Goal: Transaction & Acquisition: Obtain resource

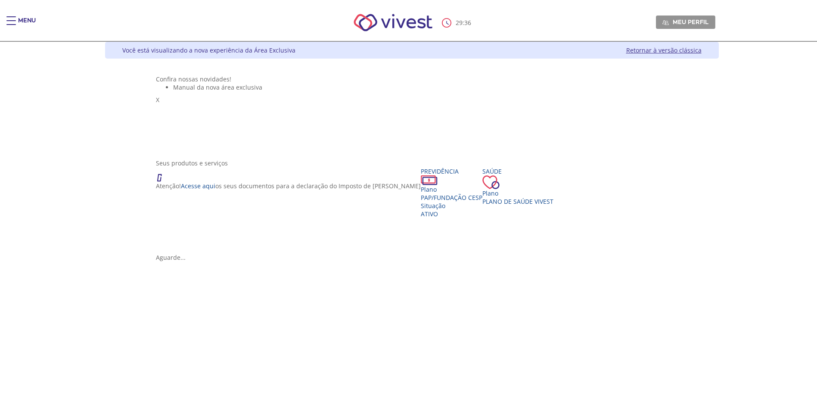
click at [12, 20] on div "Main header" at bounding box center [10, 24] width 9 height 17
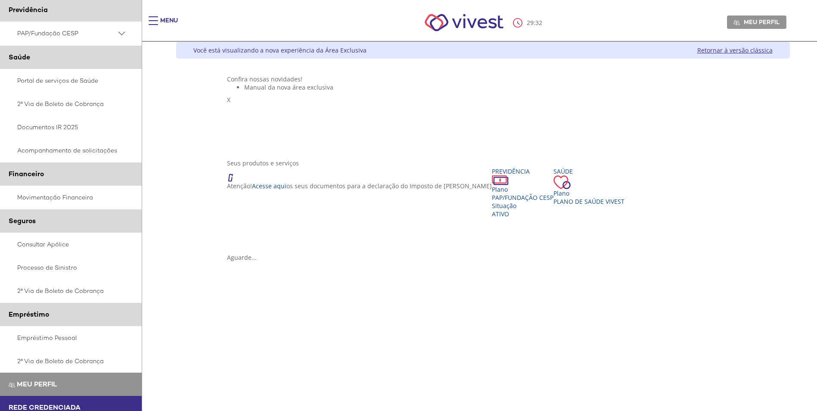
scroll to position [74, 0]
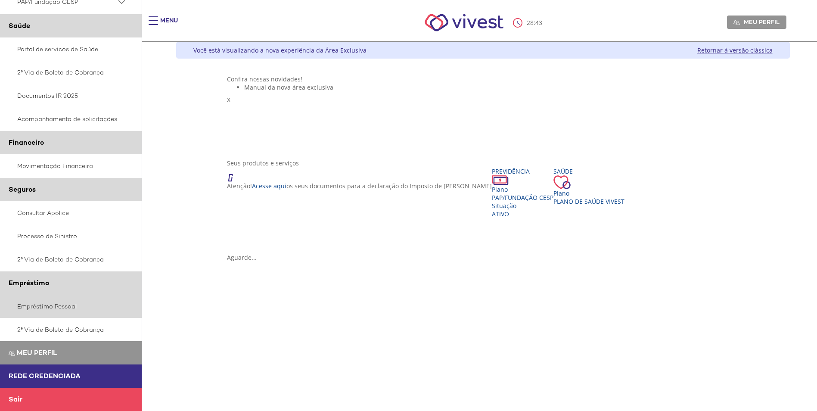
click at [53, 305] on link "Empréstimo Pessoal" at bounding box center [71, 305] width 142 height 23
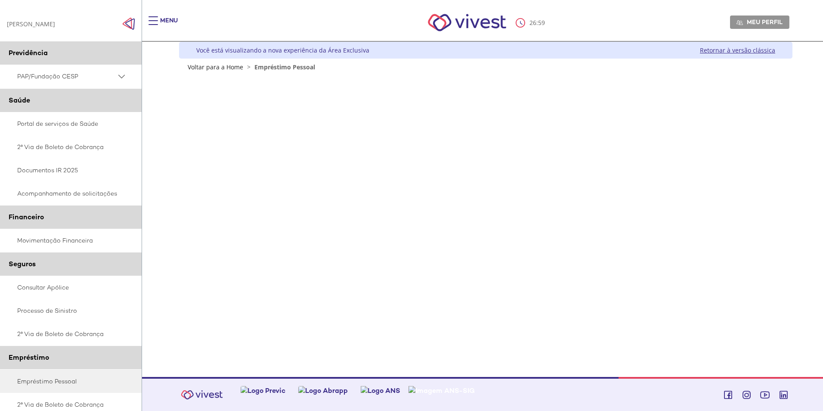
scroll to position [43, 0]
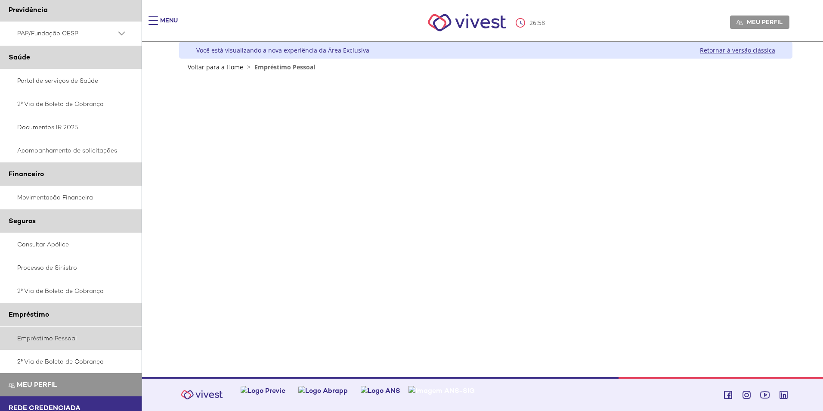
click at [51, 339] on link "Empréstimo Pessoal" at bounding box center [71, 337] width 142 height 23
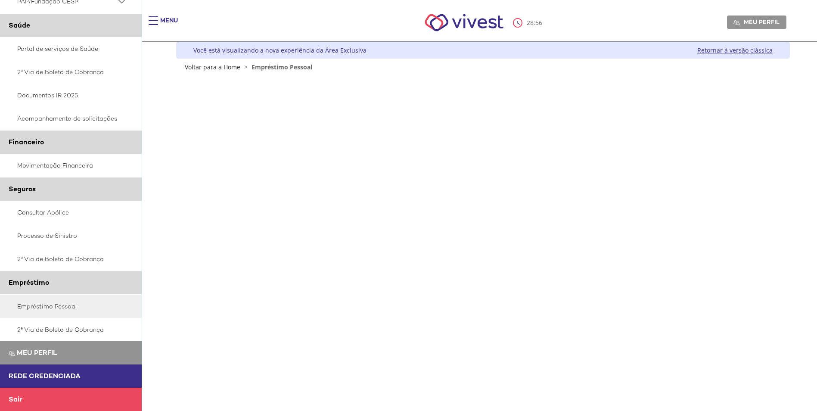
scroll to position [43, 0]
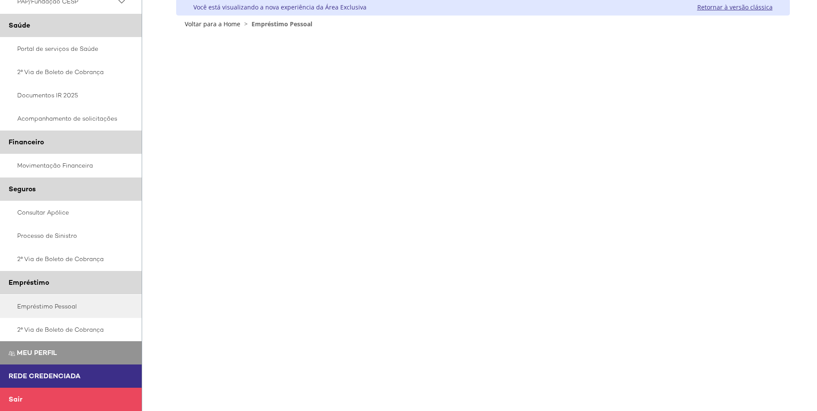
click at [16, 397] on span "Sair" at bounding box center [16, 398] width 14 height 9
